Goal: Task Accomplishment & Management: Use online tool/utility

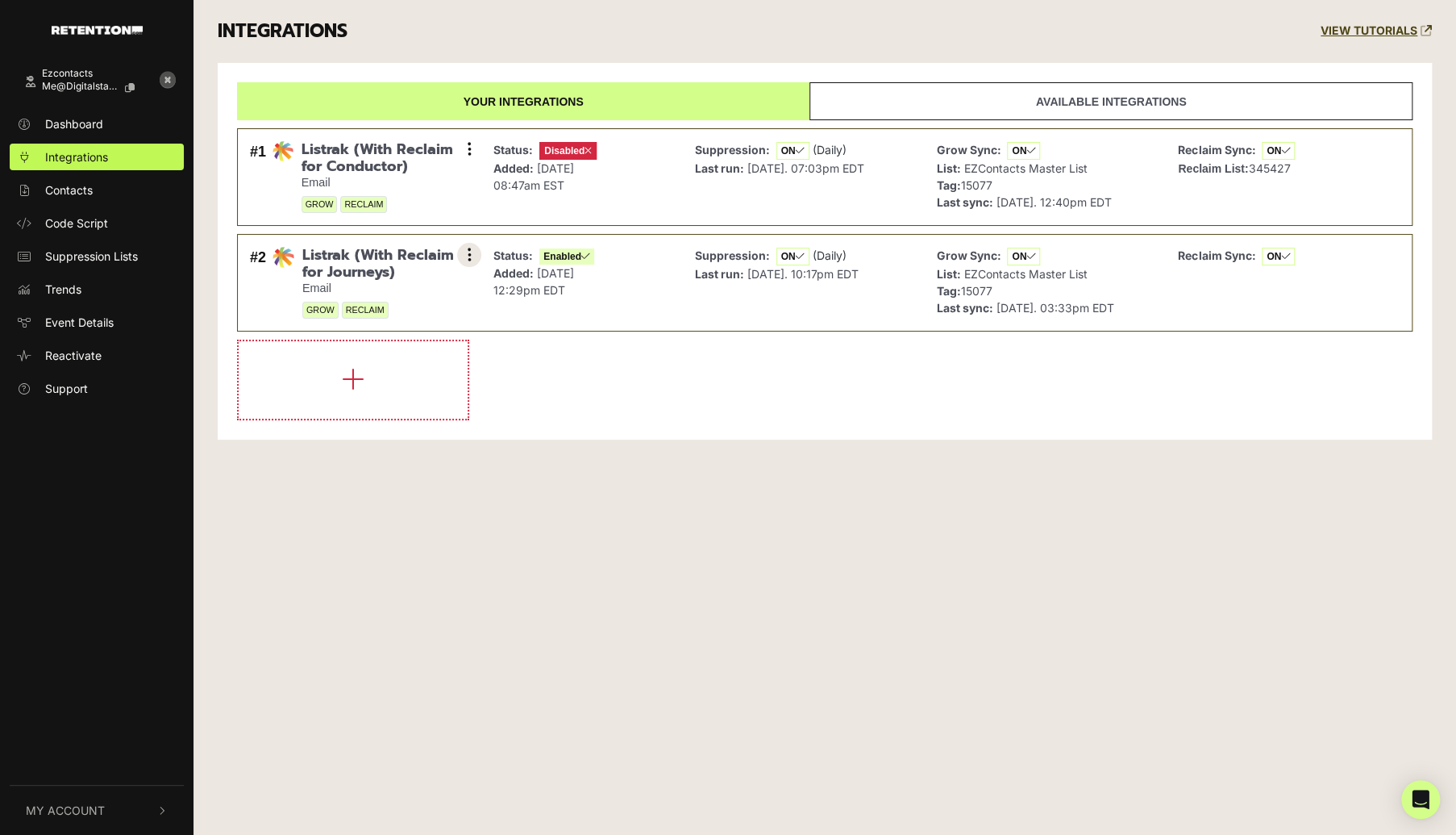
click at [473, 248] on button at bounding box center [469, 254] width 24 height 24
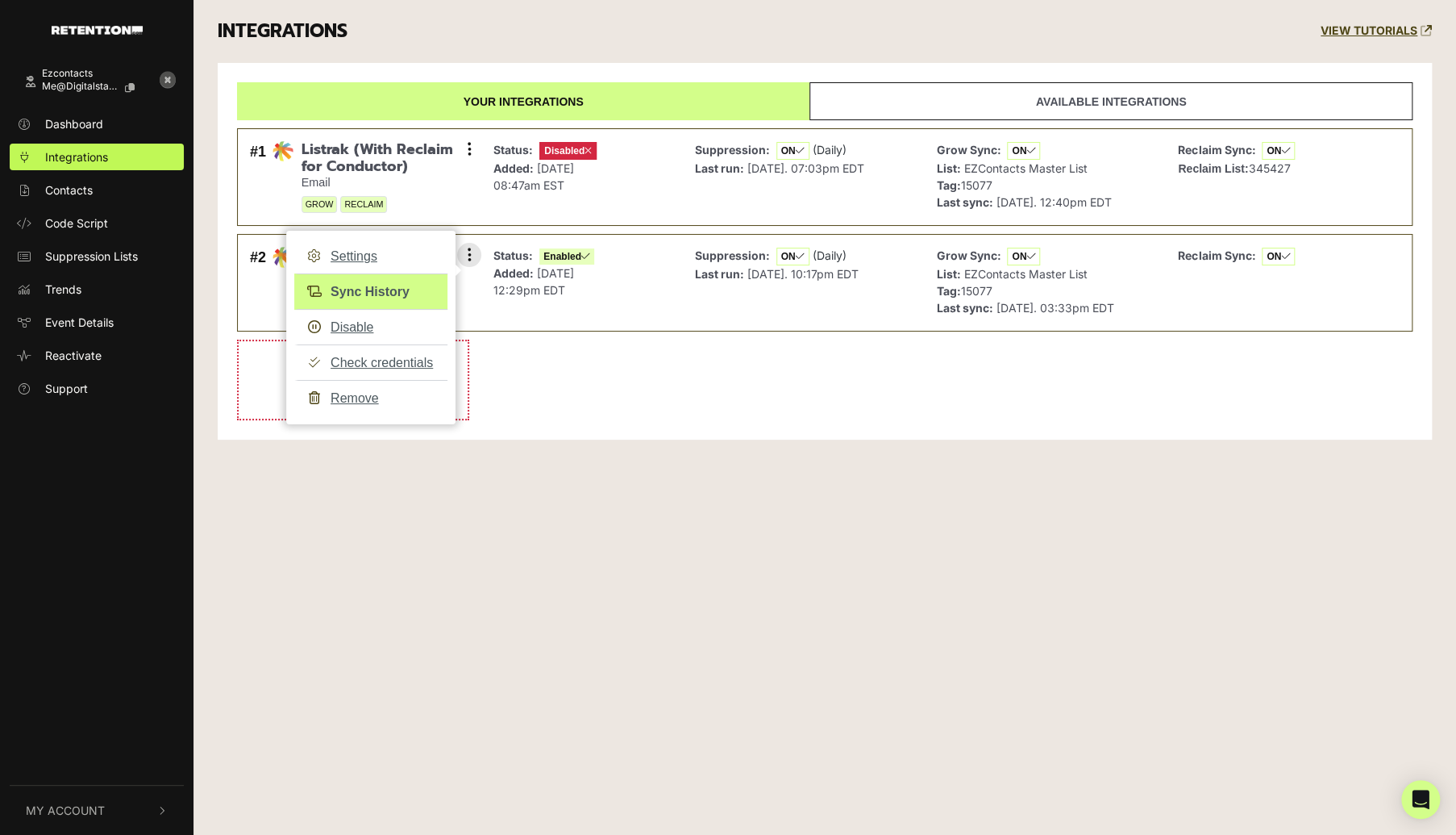
click at [367, 286] on link "Sync History" at bounding box center [371, 291] width 153 height 36
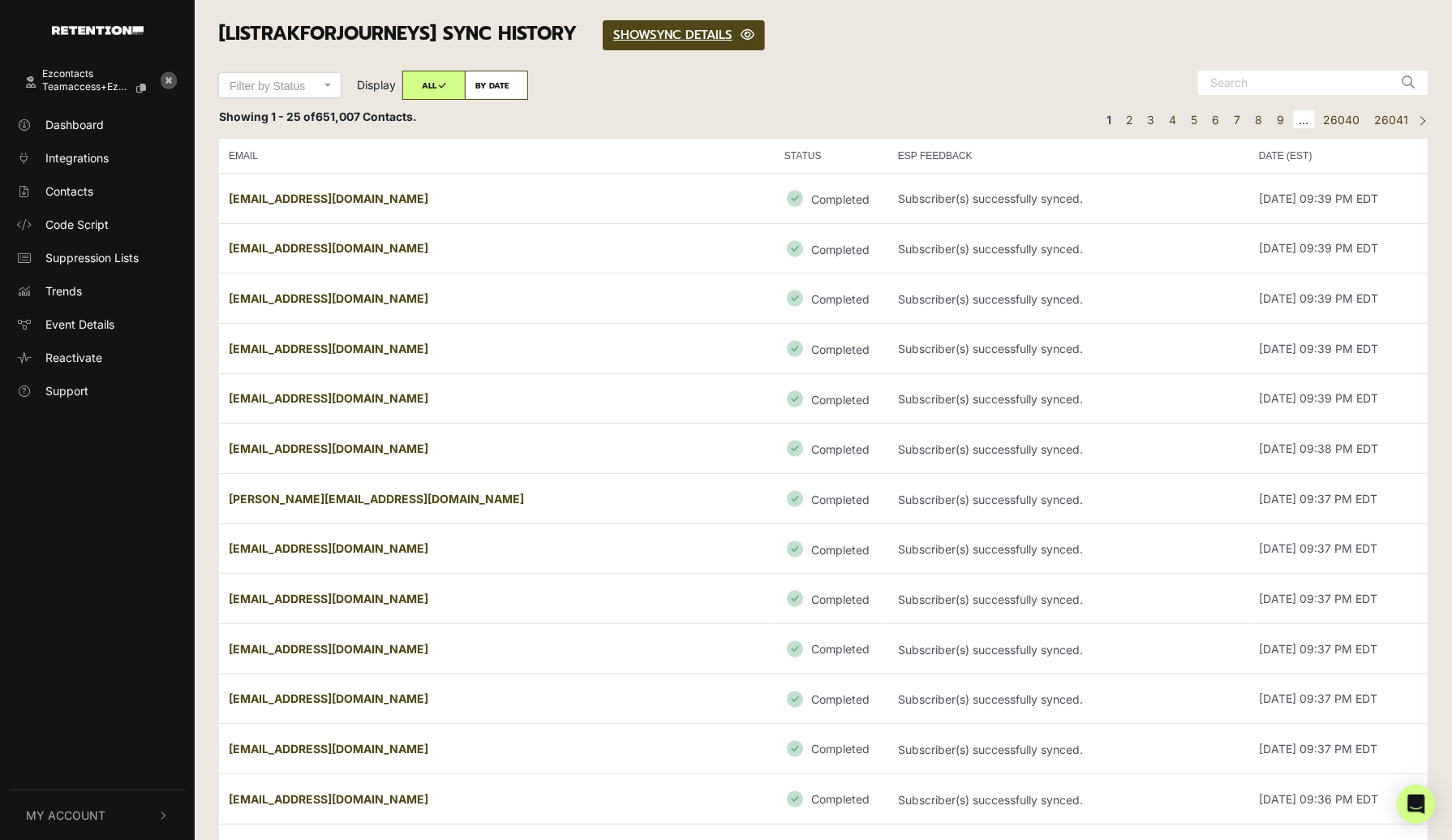
click at [504, 81] on label "BY DATE" at bounding box center [496, 85] width 64 height 29
radio input "true"
click at [430, 86] on label "ALL" at bounding box center [434, 86] width 64 height 29
radio input "true"
click at [695, 33] on link "SHOW HIDE SYNC DETAILS" at bounding box center [683, 35] width 162 height 30
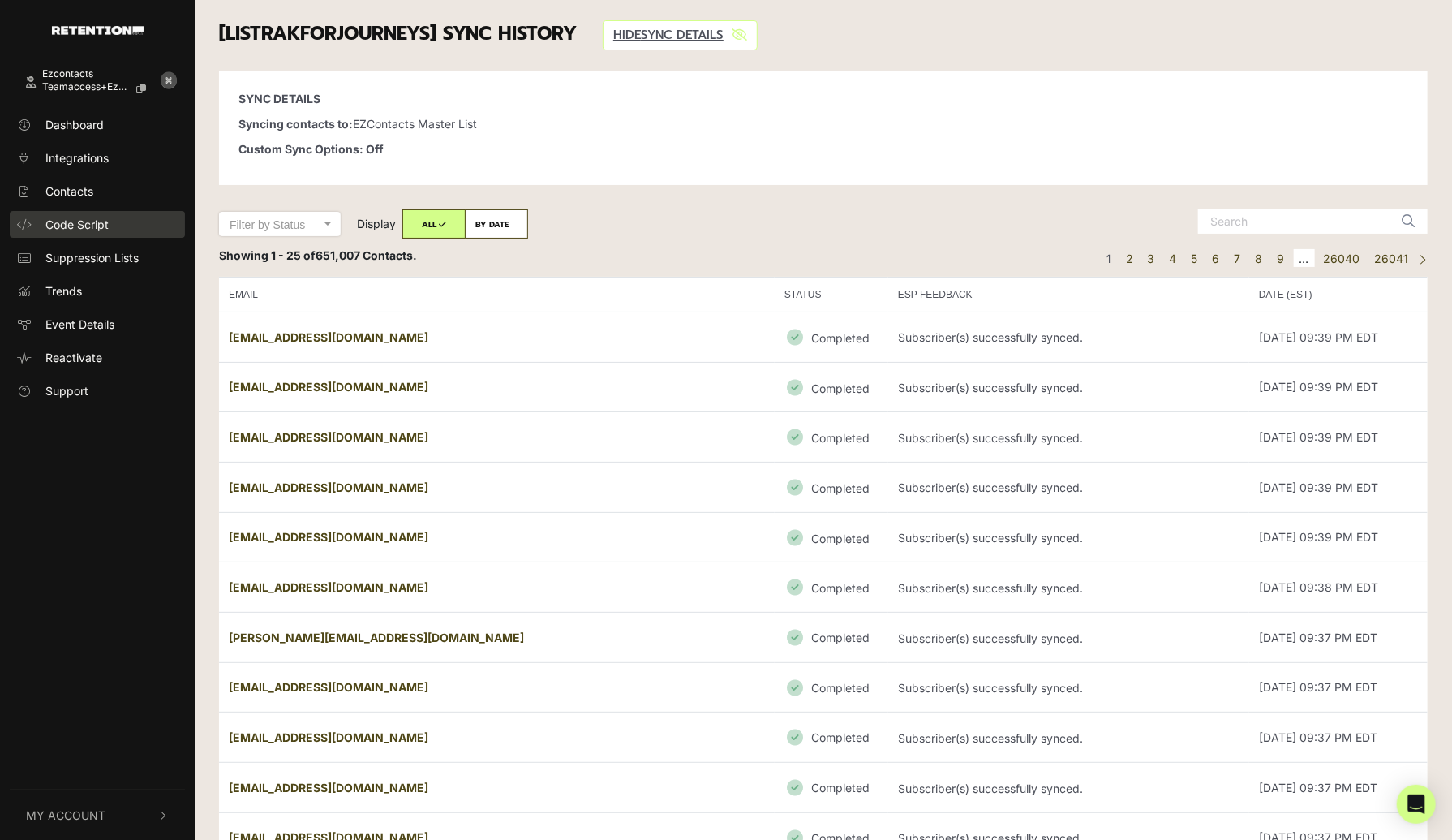
click at [75, 223] on span "Code Script" at bounding box center [77, 225] width 64 height 17
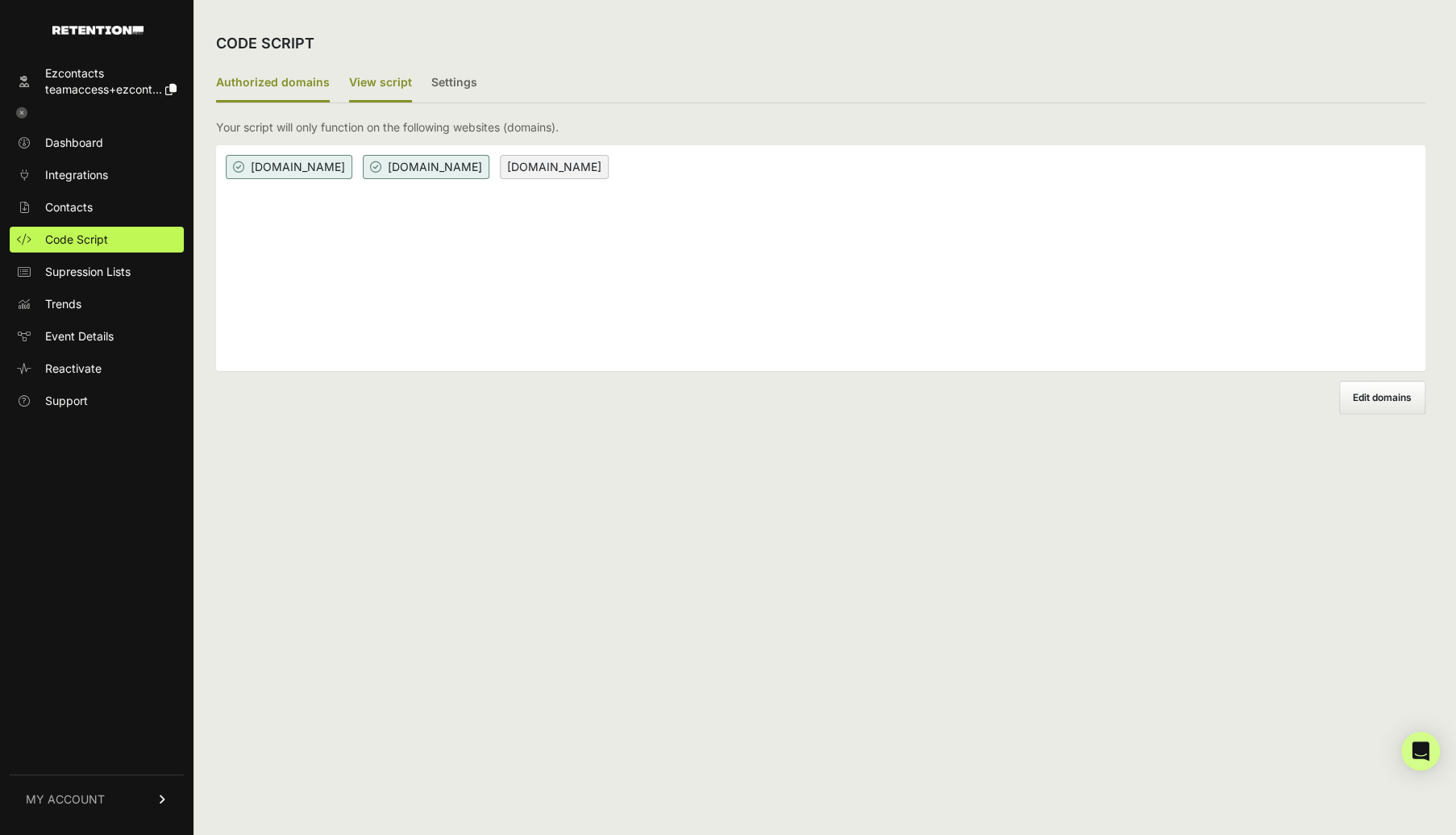
click at [377, 80] on label "View script" at bounding box center [380, 83] width 63 height 38
click at [0, 0] on input "View script" at bounding box center [0, 0] width 0 height 0
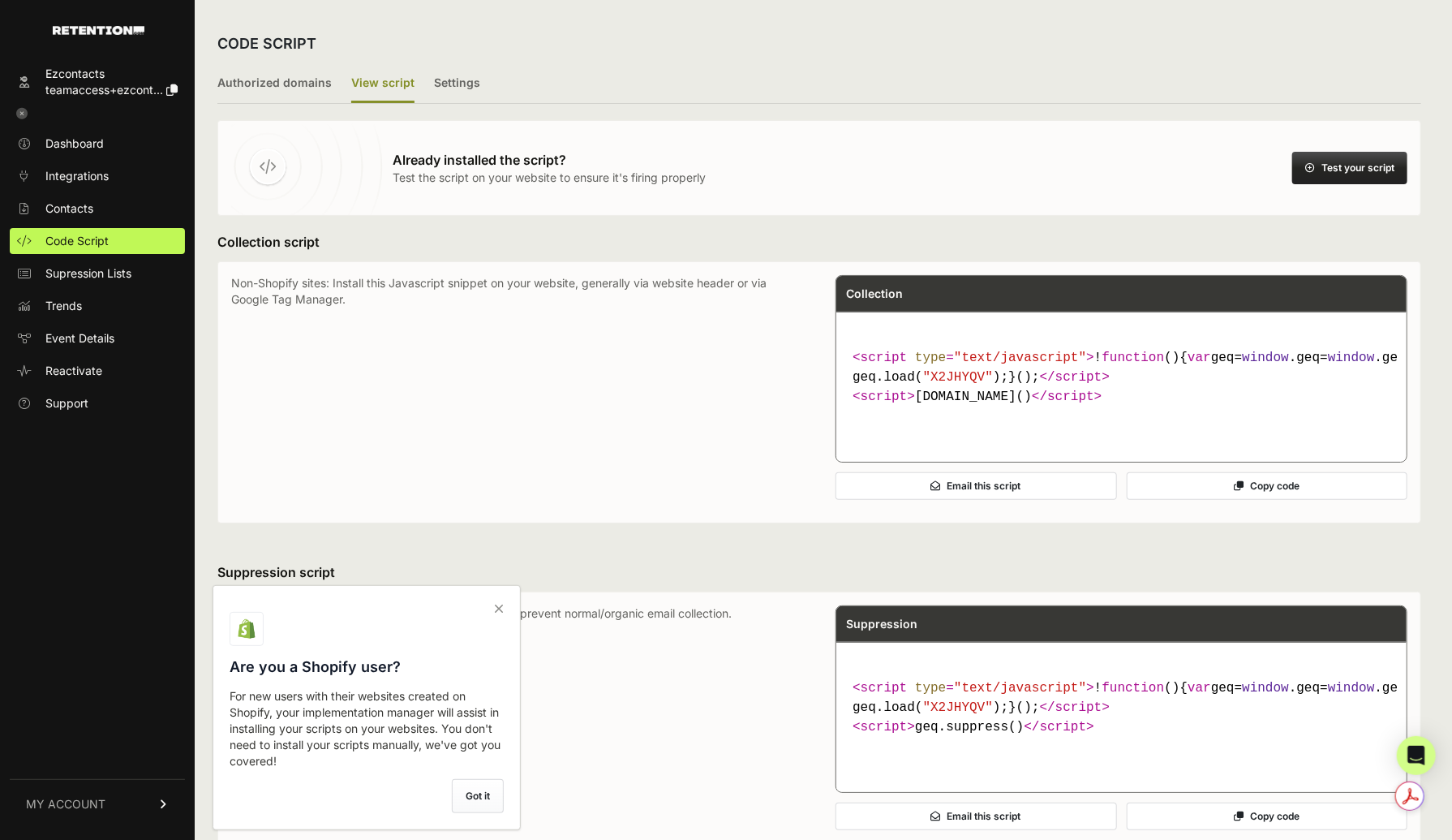
click at [1382, 162] on button "Test your script" at bounding box center [1350, 168] width 115 height 32
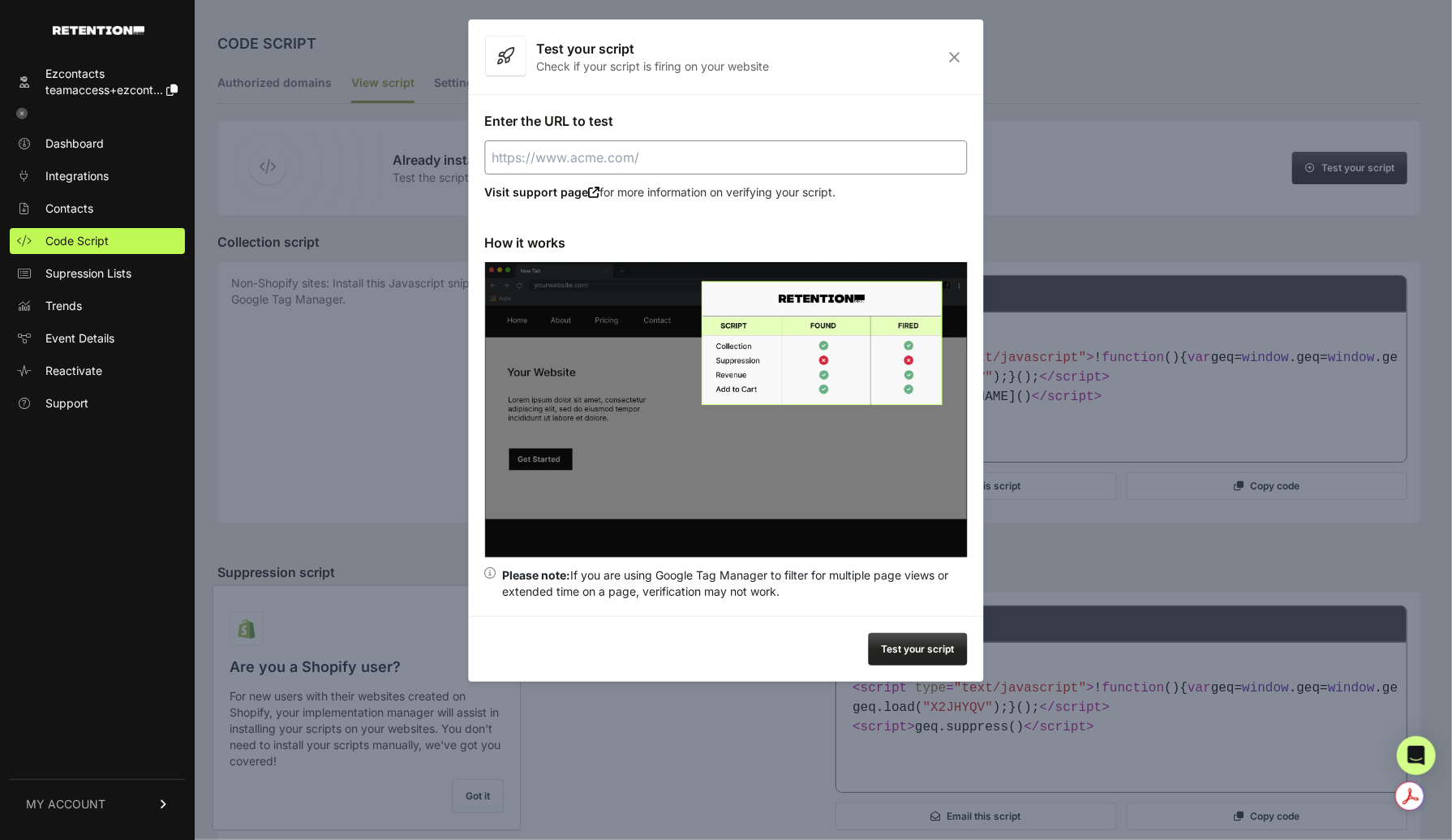
click at [659, 161] on input "Enter the URL to test" at bounding box center [726, 158] width 482 height 34
type input "[URL][DOMAIN_NAME]"
click at [909, 654] on button "Test your script" at bounding box center [918, 649] width 99 height 32
